Goal: Task Accomplishment & Management: Manage account settings

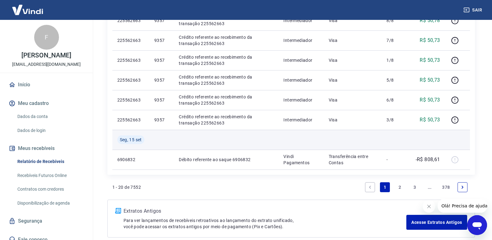
scroll to position [395, 0]
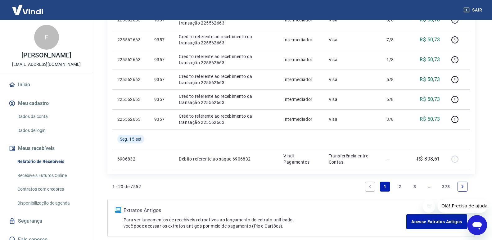
click at [400, 185] on link "2" at bounding box center [400, 187] width 10 height 10
